Goal: Information Seeking & Learning: Learn about a topic

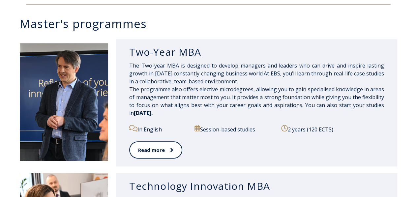
scroll to position [329, 0]
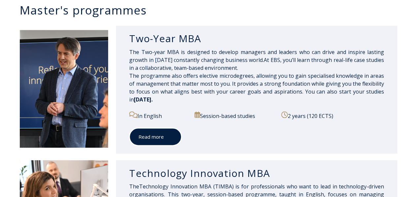
click at [170, 138] on icon at bounding box center [170, 137] width 3 height 7
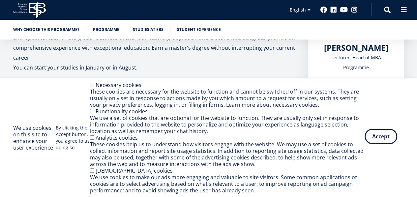
click at [374, 137] on button "Accept" at bounding box center [381, 136] width 33 height 15
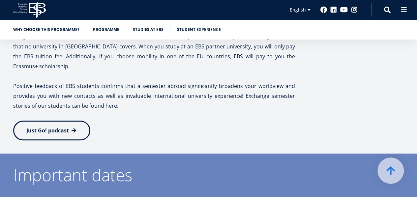
scroll to position [1418, 0]
